Goal: Use online tool/utility: Utilize a website feature to perform a specific function

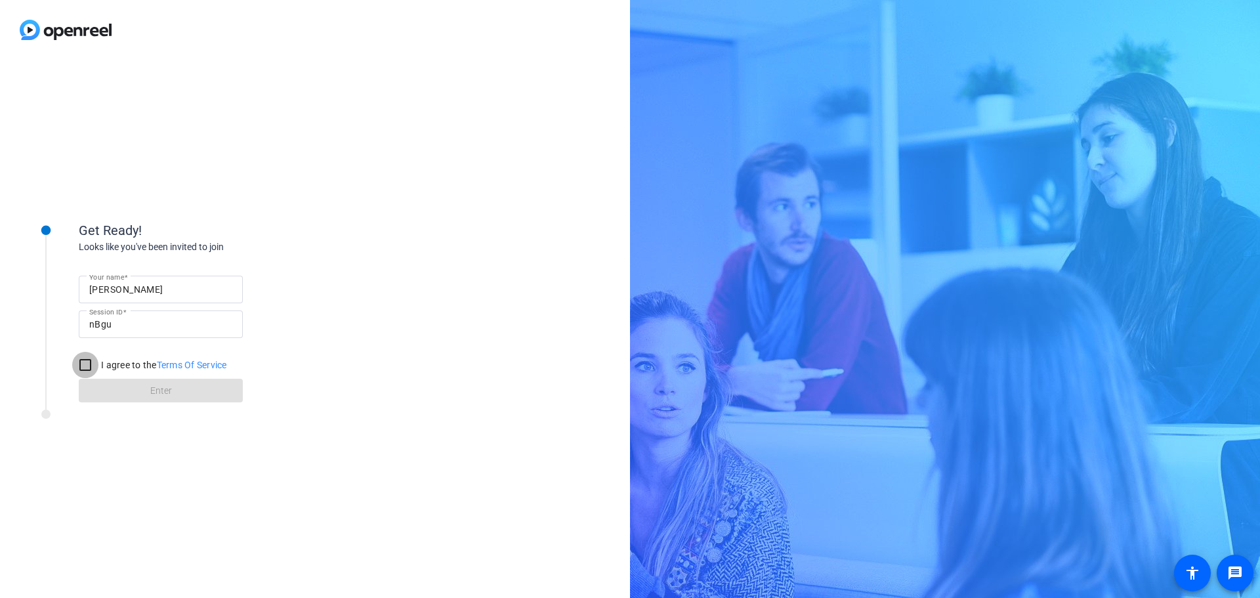
click at [86, 368] on input "I agree to the Terms Of Service" at bounding box center [85, 365] width 26 height 26
checkbox input "true"
click at [144, 396] on span at bounding box center [161, 390] width 164 height 31
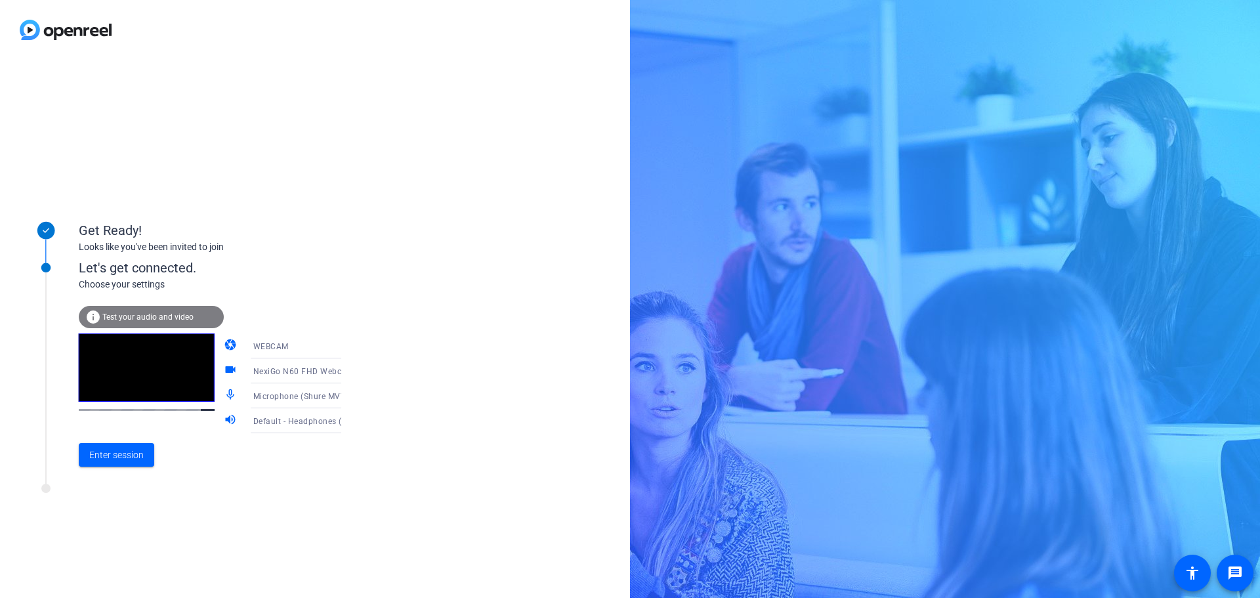
click at [346, 423] on icon at bounding box center [354, 421] width 16 height 16
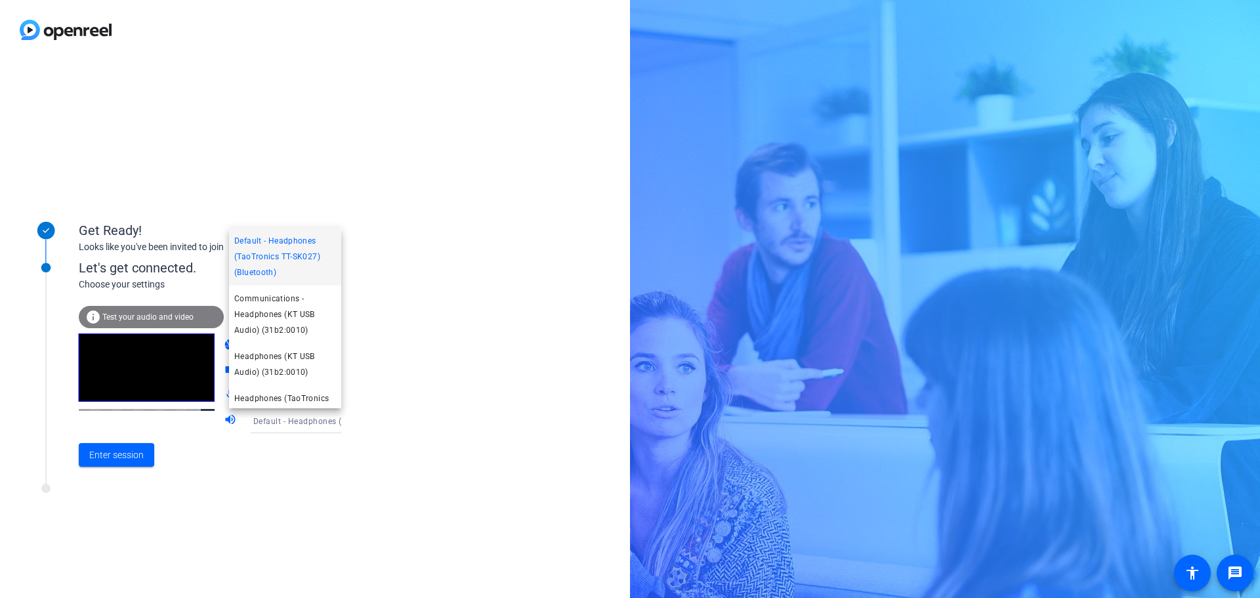
click at [324, 423] on div at bounding box center [630, 299] width 1260 height 598
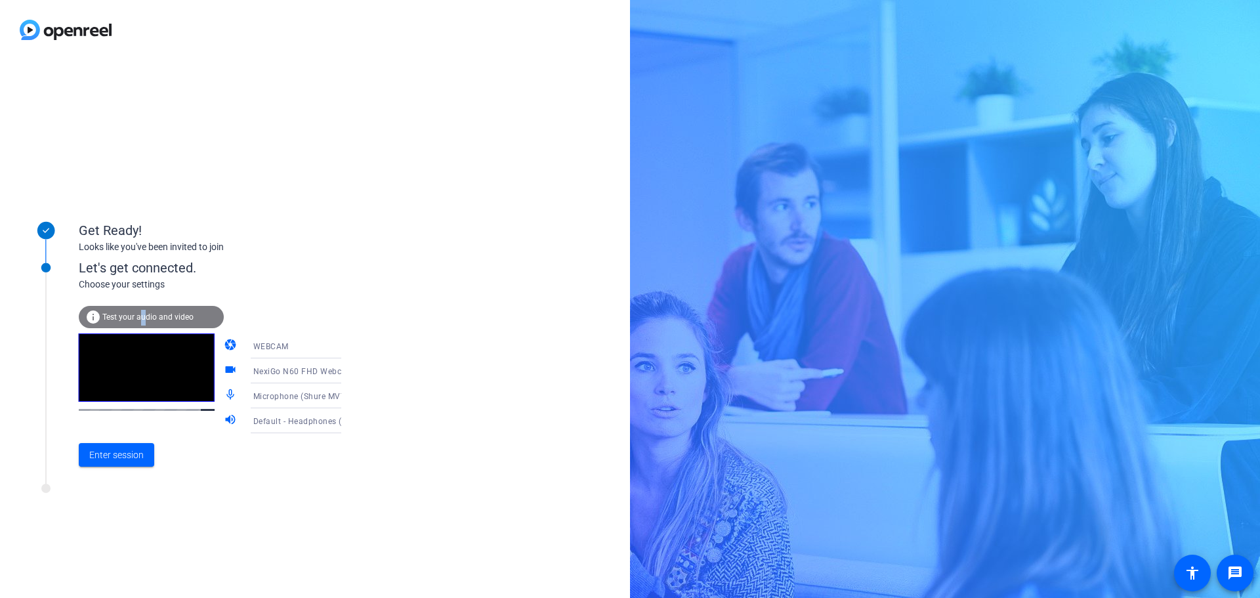
click at [143, 318] on span "Test your audio and video" at bounding box center [147, 316] width 91 height 9
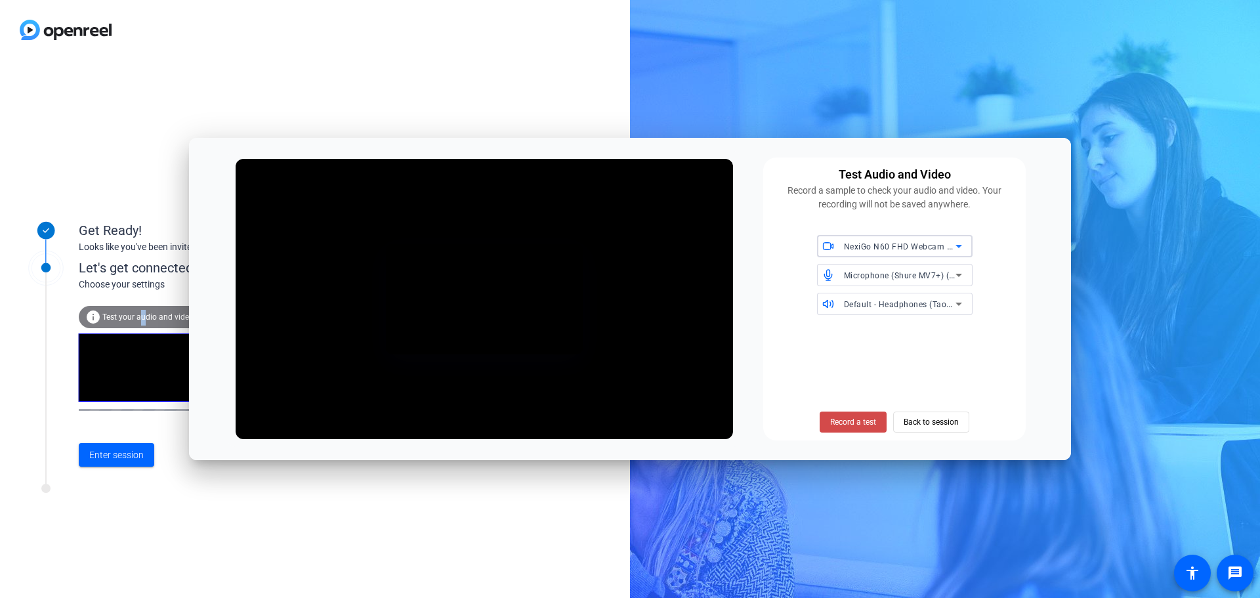
click at [856, 426] on span "Record a test" at bounding box center [853, 422] width 46 height 12
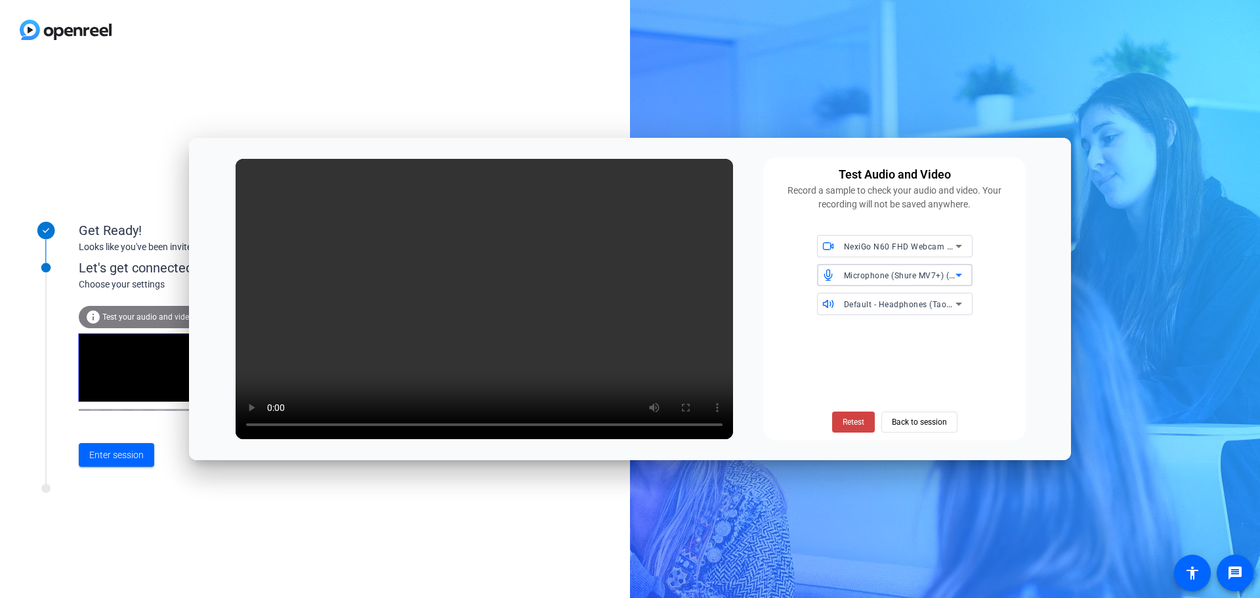
click at [871, 283] on div "Microphone (Shure MV7+) (14ed:1019)" at bounding box center [900, 275] width 112 height 16
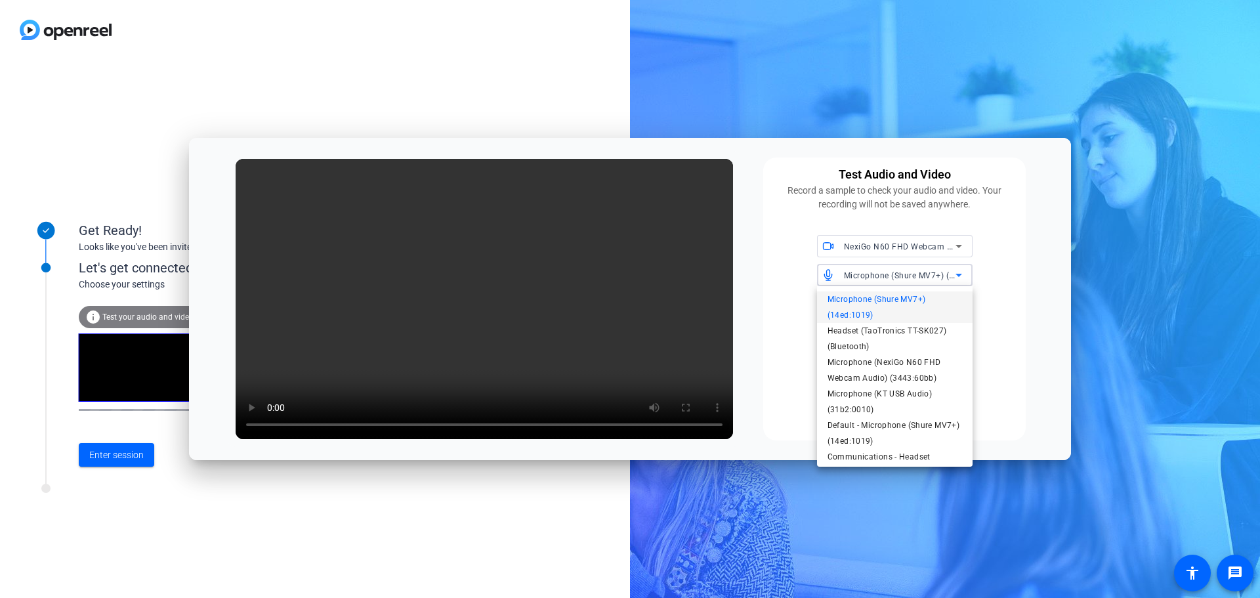
click at [871, 283] on div at bounding box center [630, 299] width 1260 height 598
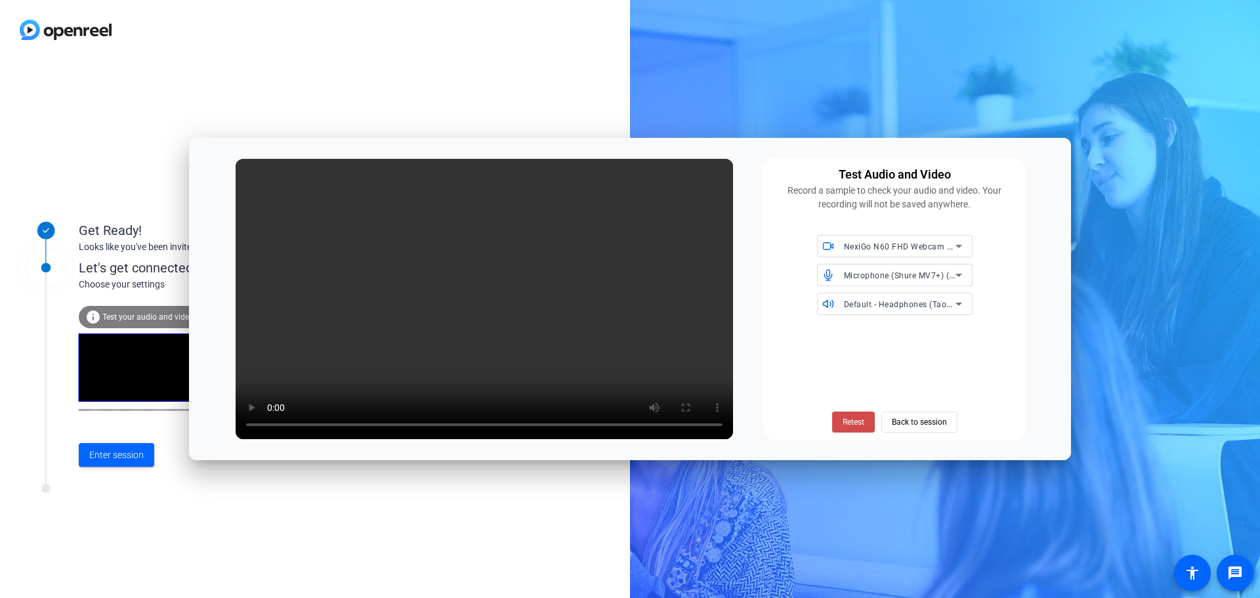
click at [858, 425] on span "Retest" at bounding box center [853, 422] width 22 height 12
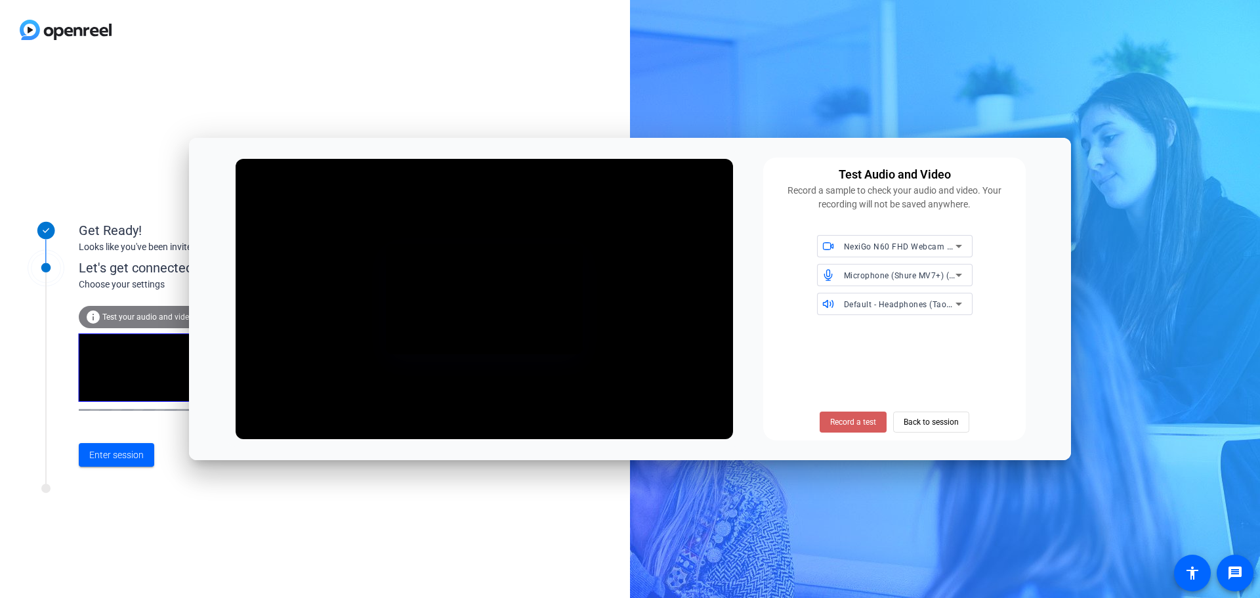
click at [858, 424] on span "Record a test" at bounding box center [853, 422] width 46 height 12
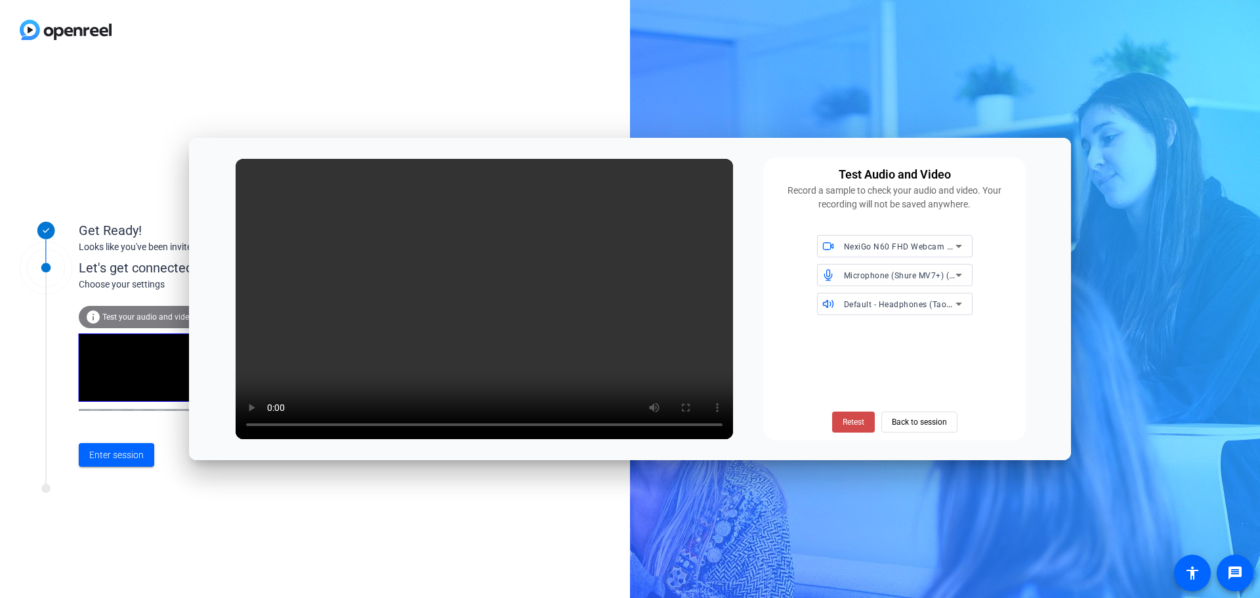
click at [865, 425] on span at bounding box center [853, 421] width 43 height 31
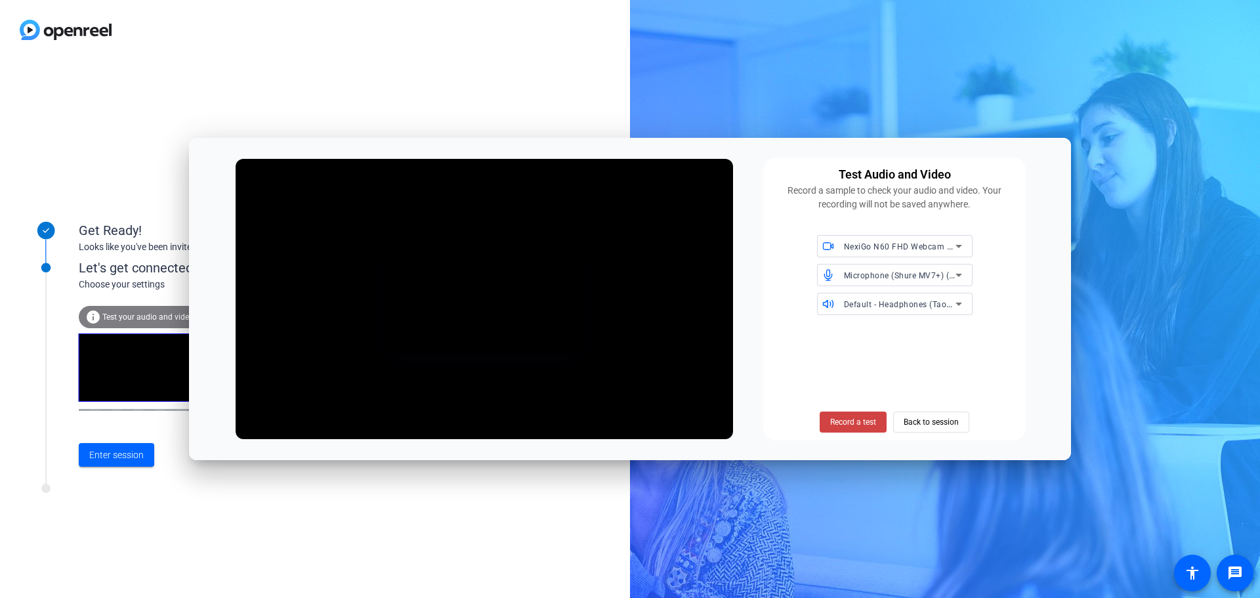
click at [865, 425] on span "Record a test" at bounding box center [853, 422] width 46 height 12
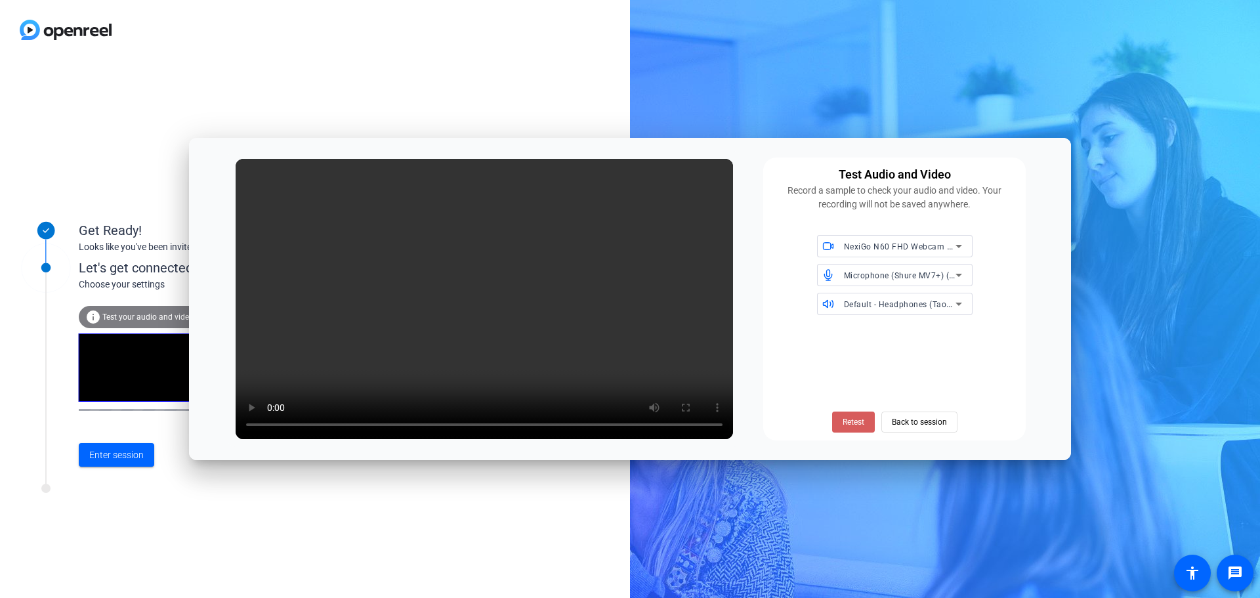
click at [846, 426] on span "Retest" at bounding box center [853, 422] width 22 height 12
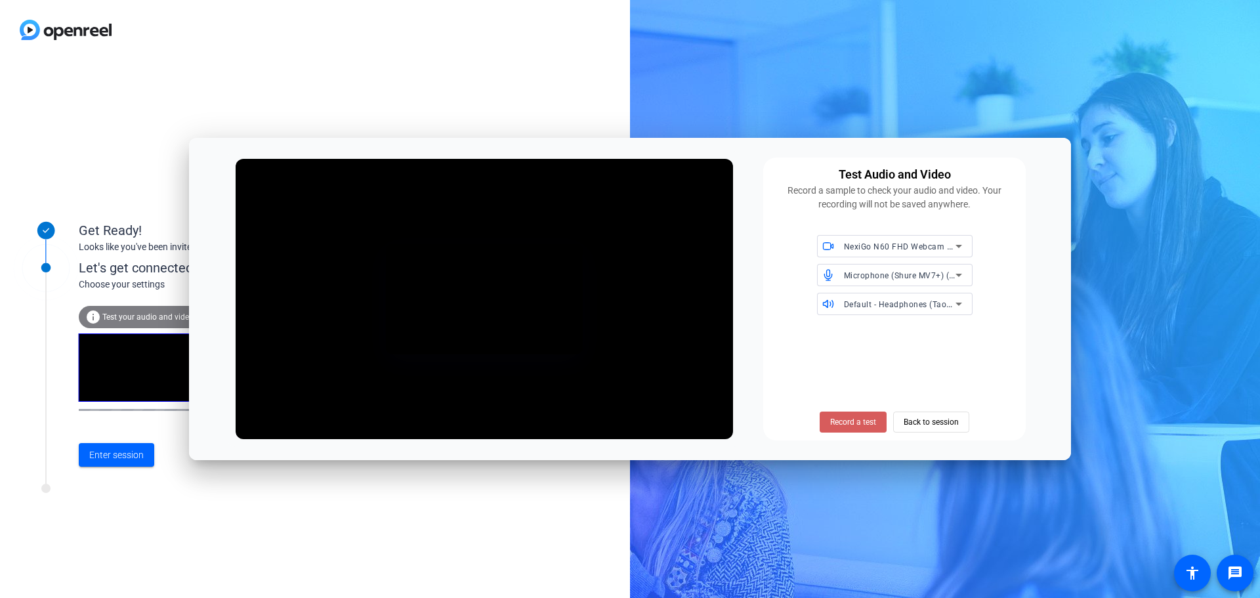
drag, startPoint x: 846, startPoint y: 426, endPoint x: 844, endPoint y: 433, distance: 6.7
click at [844, 432] on button "Record a test" at bounding box center [853, 421] width 67 height 21
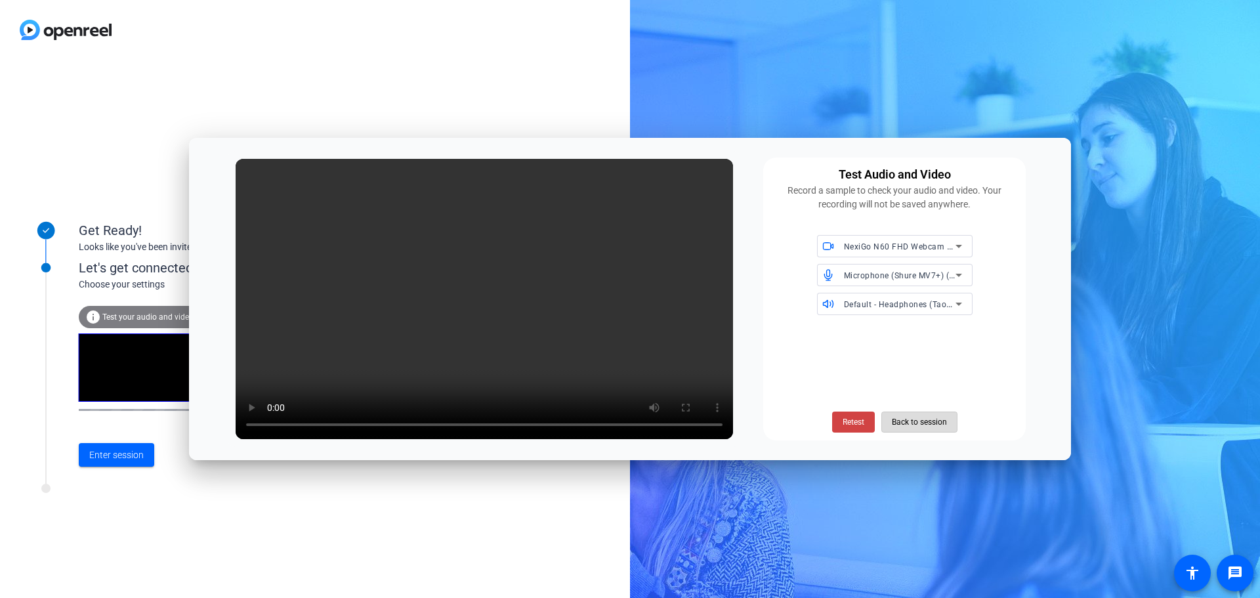
click at [924, 423] on span "Back to session" at bounding box center [919, 421] width 55 height 25
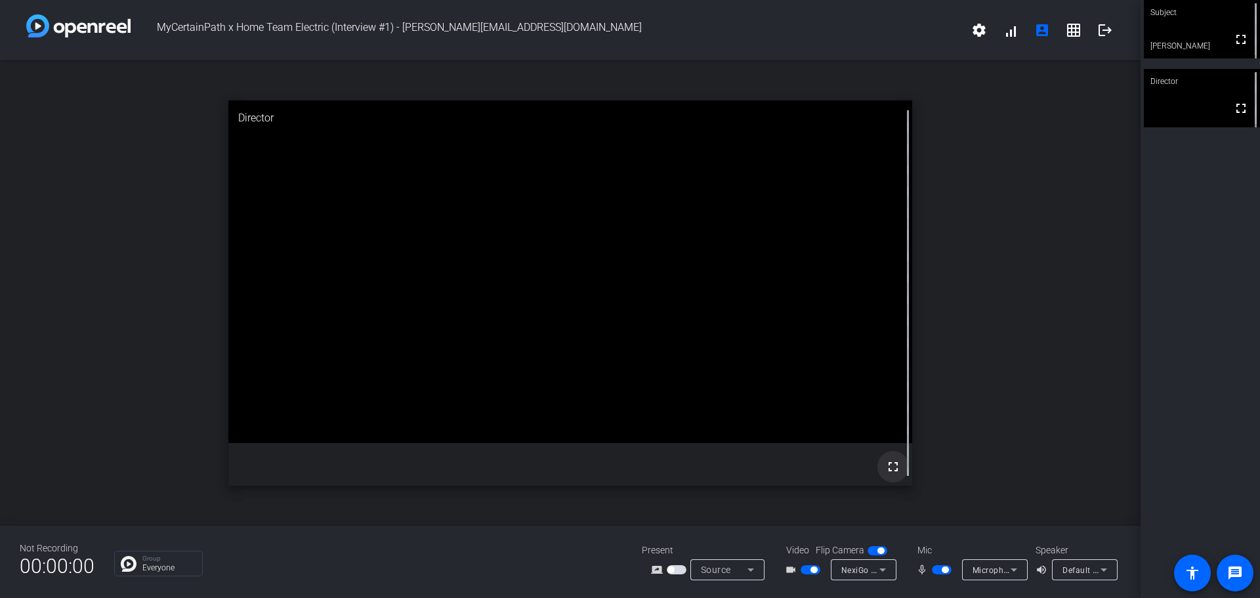
click at [893, 469] on mat-icon "fullscreen" at bounding box center [893, 467] width 16 height 16
click at [1233, 42] on mat-icon "fullscreen" at bounding box center [1241, 39] width 16 height 16
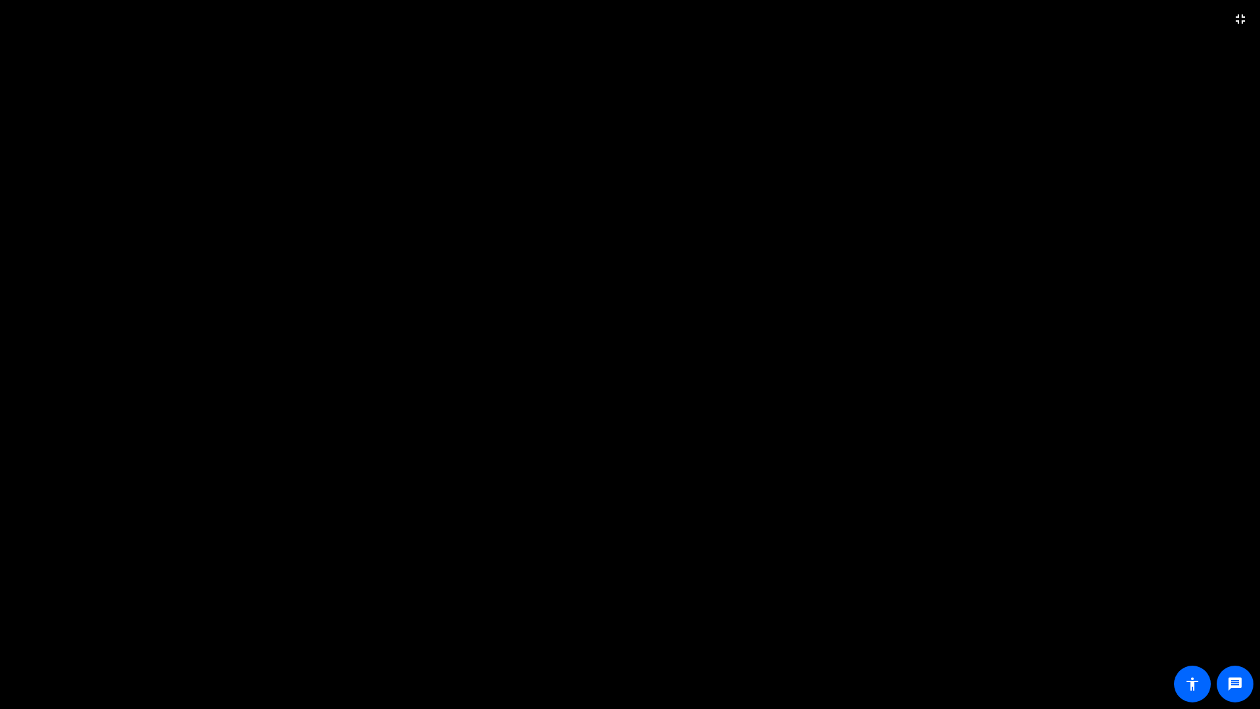
click at [654, 566] on video at bounding box center [630, 354] width 1260 height 709
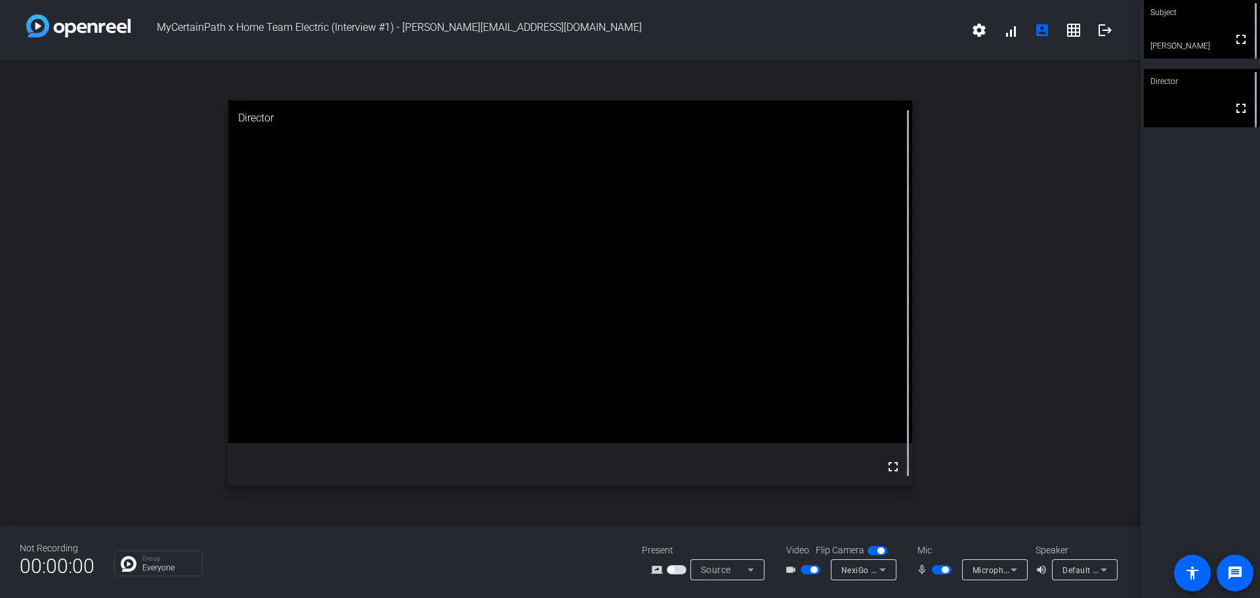
click at [811, 572] on span "button" at bounding box center [813, 569] width 7 height 7
click at [812, 572] on span "button" at bounding box center [811, 569] width 20 height 9
click at [805, 569] on span "button" at bounding box center [811, 569] width 20 height 9
click at [823, 571] on div "videocam_outline" at bounding box center [808, 570] width 46 height 16
click at [809, 568] on span "button" at bounding box center [811, 569] width 20 height 9
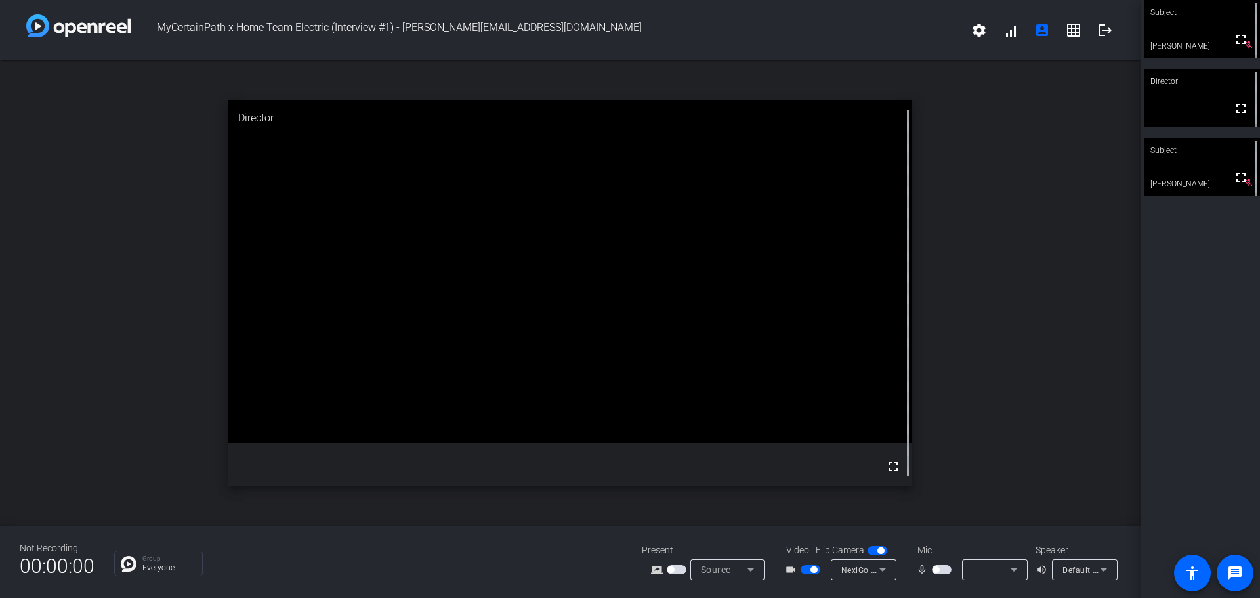
click at [936, 570] on span "button" at bounding box center [935, 569] width 7 height 7
click at [936, 570] on span "button" at bounding box center [942, 569] width 20 height 9
click at [1041, 569] on mat-icon "volume_up" at bounding box center [1043, 570] width 16 height 16
click at [1106, 569] on icon at bounding box center [1103, 569] width 7 height 3
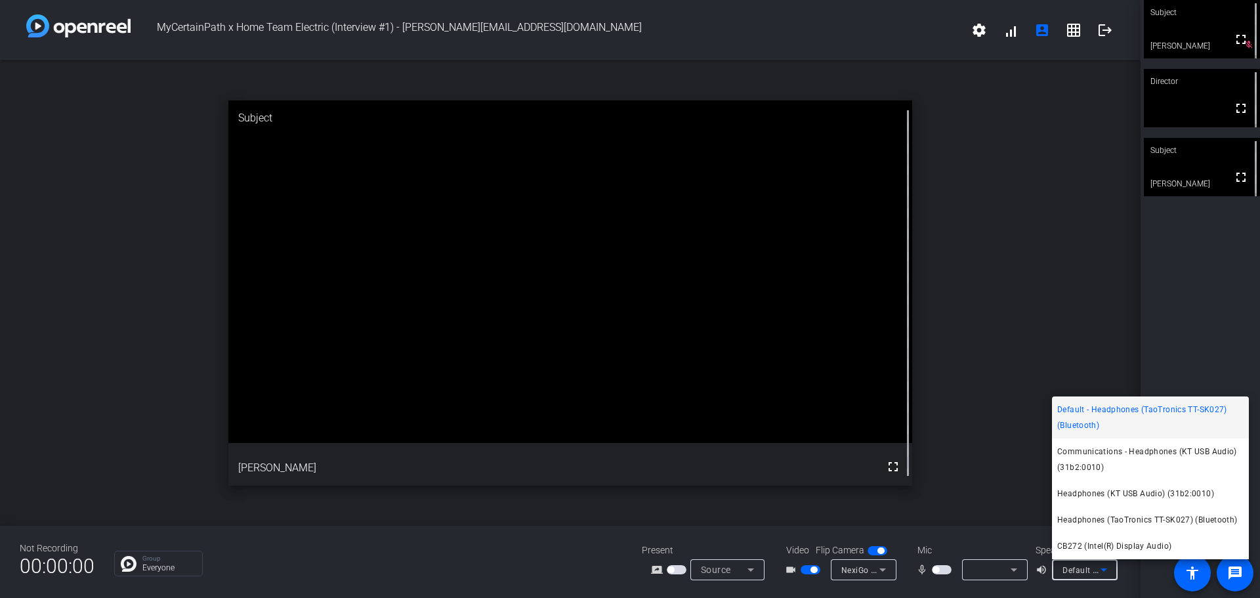
click at [1106, 570] on div at bounding box center [630, 299] width 1260 height 598
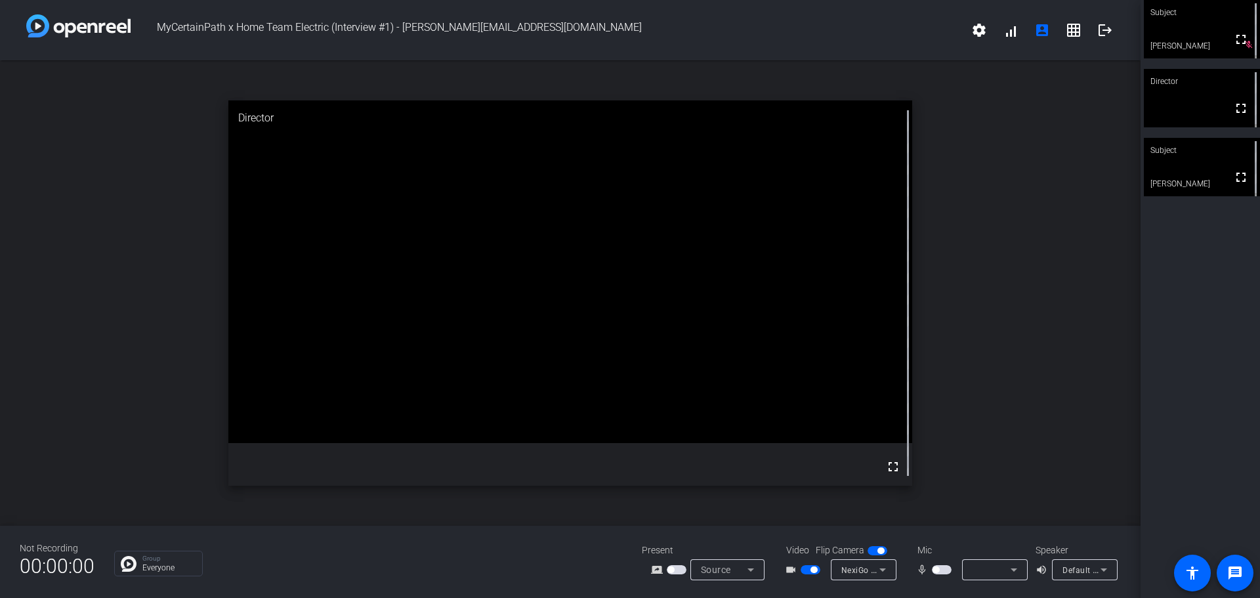
click at [814, 571] on span "button" at bounding box center [813, 569] width 7 height 7
click at [1233, 185] on mat-icon "fullscreen" at bounding box center [1241, 177] width 16 height 16
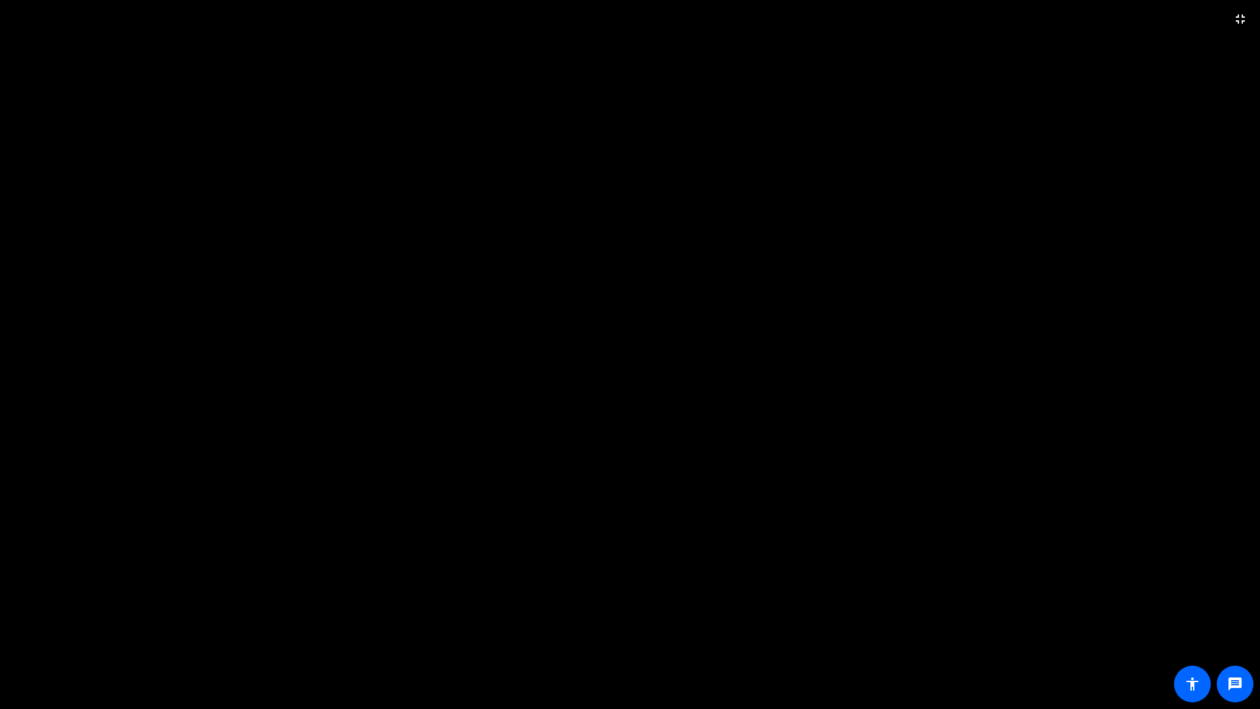
click at [627, 339] on video at bounding box center [630, 354] width 1260 height 709
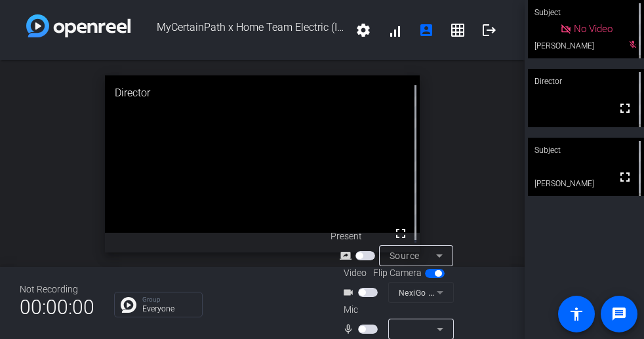
drag, startPoint x: 587, startPoint y: 107, endPoint x: 617, endPoint y: 77, distance: 42.7
click at [603, 62] on div "Subject No Video Frank Luersen mic_off_outline Director fullscreen Subject full…" at bounding box center [584, 169] width 119 height 339
drag, startPoint x: 619, startPoint y: 110, endPoint x: 696, endPoint y: 156, distance: 88.9
click at [644, 156] on html "Accessibility Screen-Reader Guide, Feedback, and Issue Reporting | New window M…" at bounding box center [322, 169] width 644 height 339
